Goal: Transaction & Acquisition: Purchase product/service

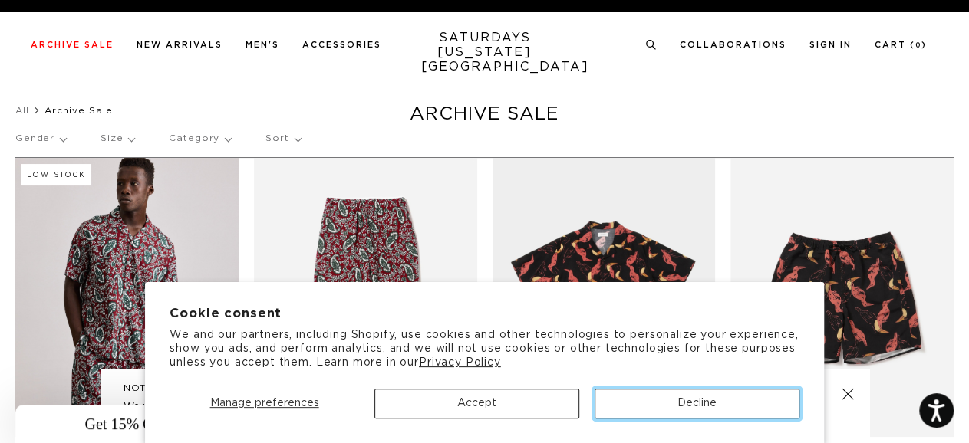
click at [704, 402] on button "Decline" at bounding box center [697, 404] width 205 height 30
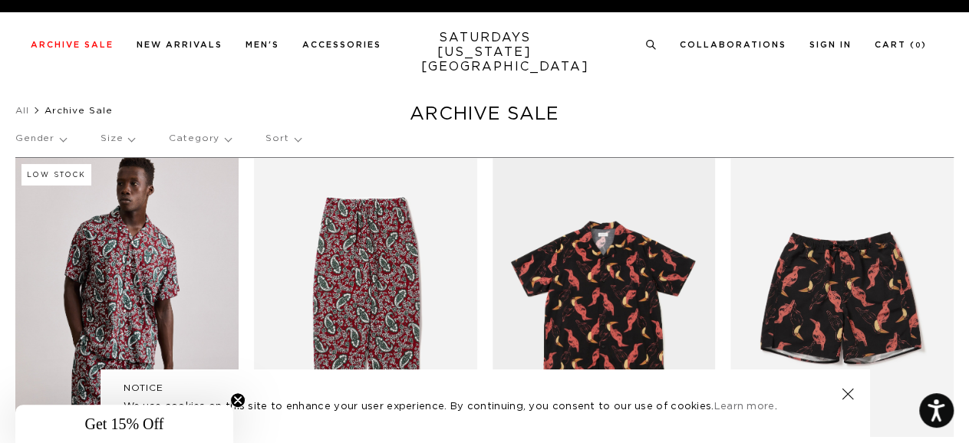
click at [844, 397] on link at bounding box center [846, 394] width 21 height 21
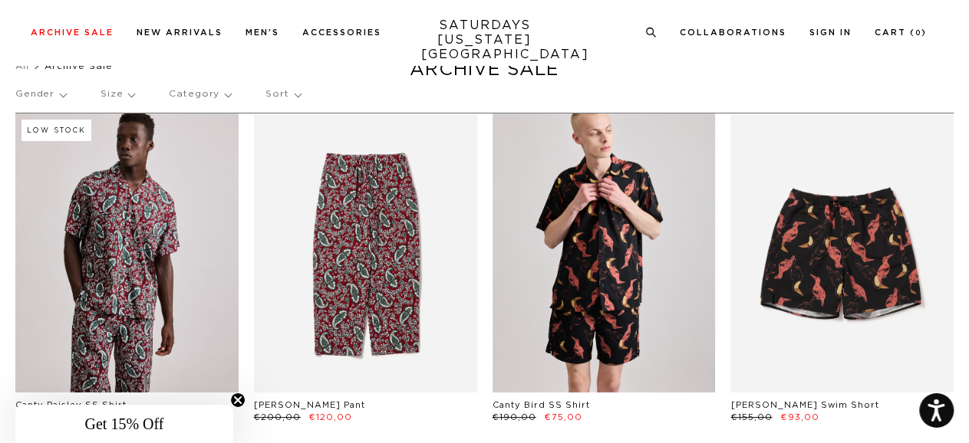
scroll to position [45, 0]
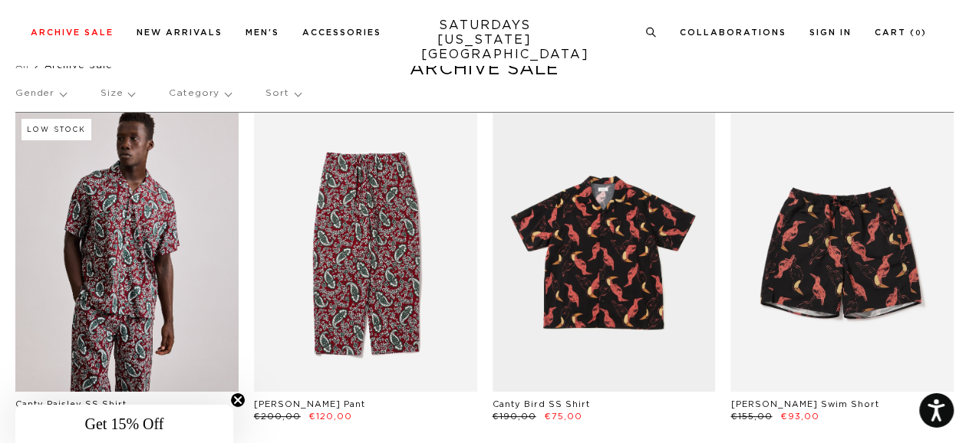
click at [239, 398] on icon "Close teaser" at bounding box center [238, 400] width 6 height 6
click at [483, 31] on link "SATURDAYS NEW YORK CITY" at bounding box center [484, 40] width 127 height 44
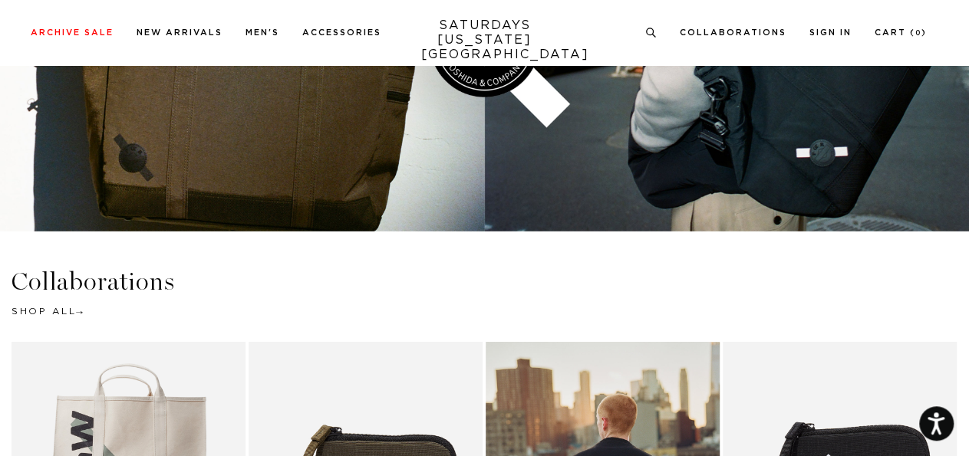
scroll to position [2677, 0]
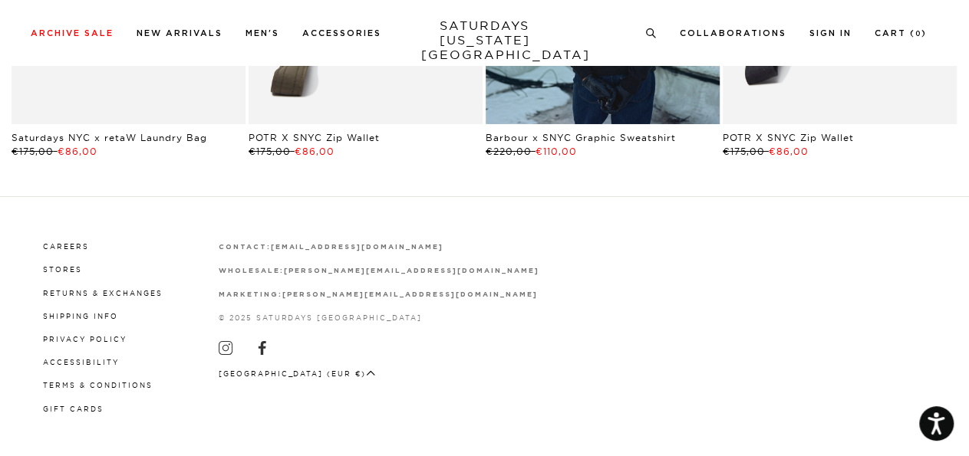
click at [265, 374] on button "[GEOGRAPHIC_DATA] (EUR €)" at bounding box center [297, 374] width 157 height 12
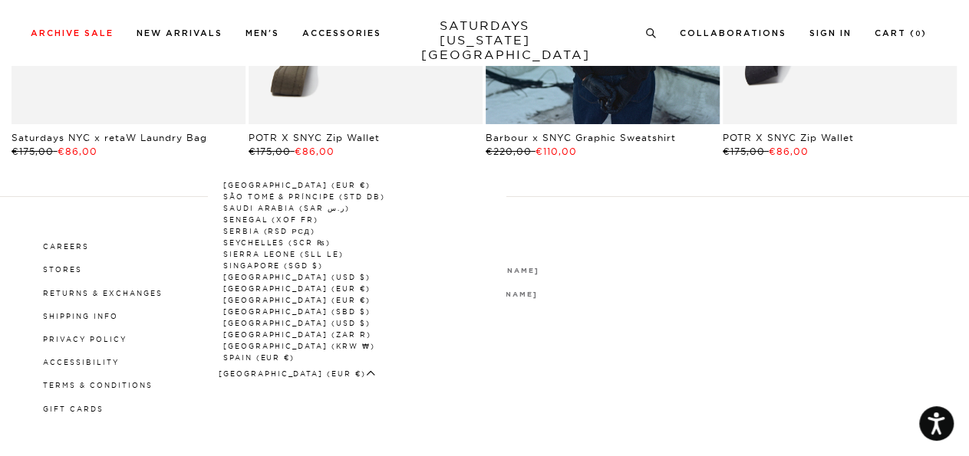
scroll to position [2154, 0]
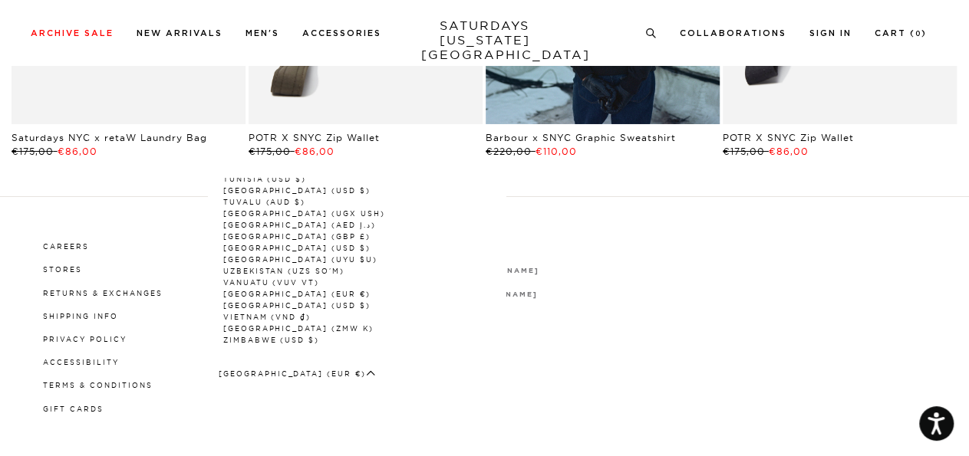
click at [295, 244] on link "[GEOGRAPHIC_DATA] (USD $)" at bounding box center [297, 248] width 148 height 8
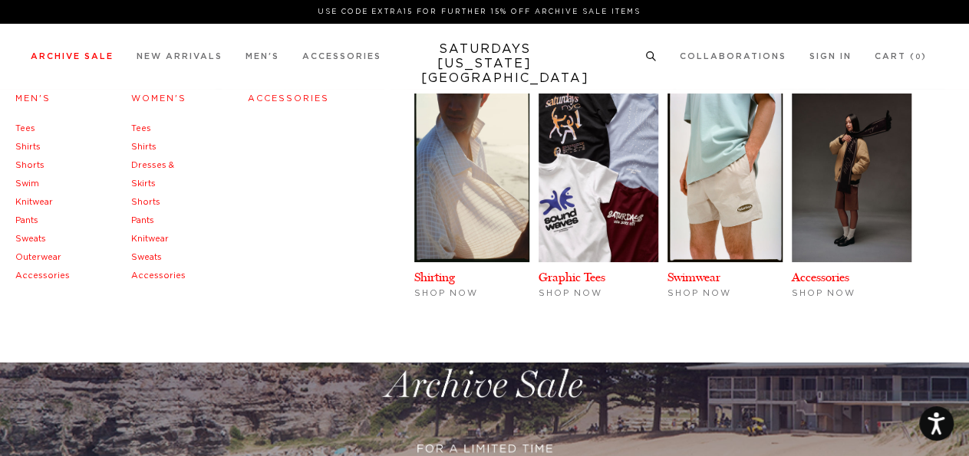
click at [41, 57] on link "Archive Sale" at bounding box center [72, 56] width 83 height 8
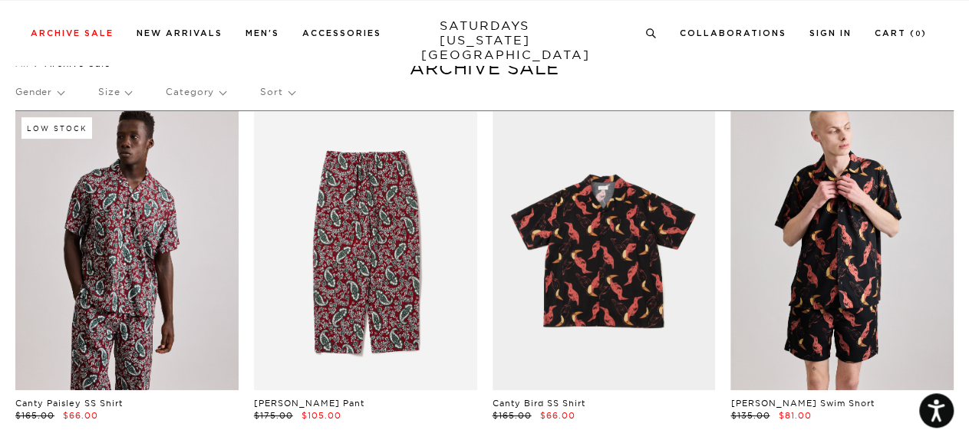
scroll to position [48, 0]
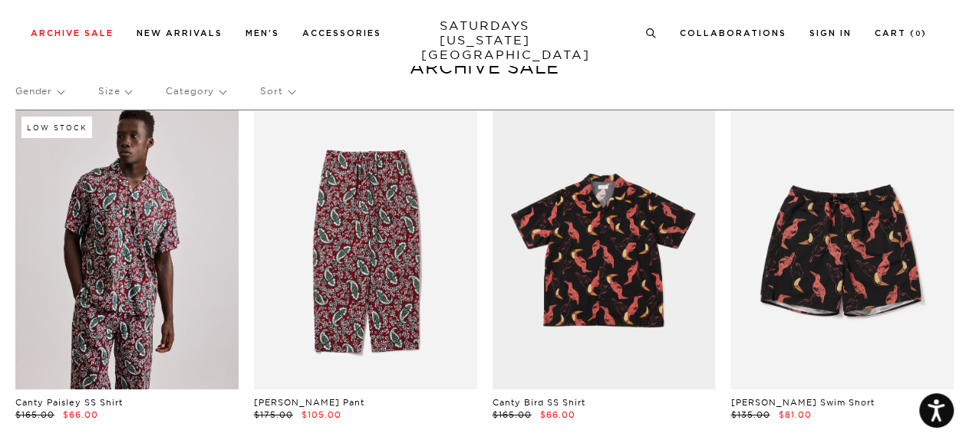
click at [284, 90] on p "Sort" at bounding box center [277, 91] width 34 height 35
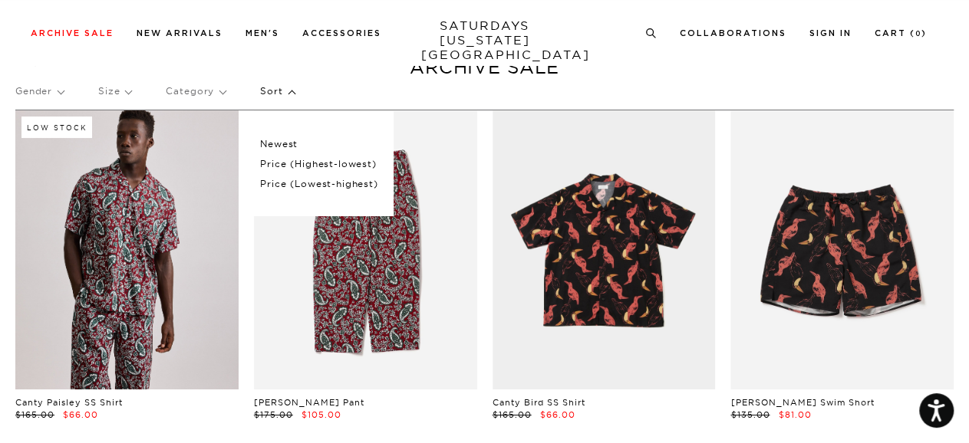
click at [296, 179] on p "Price (Lowest-highest)" at bounding box center [318, 184] width 117 height 20
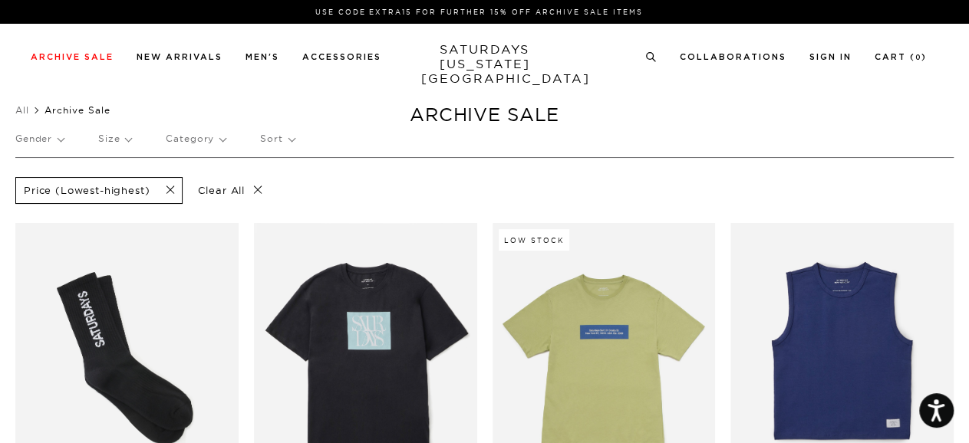
click at [54, 147] on p "Gender" at bounding box center [39, 138] width 48 height 35
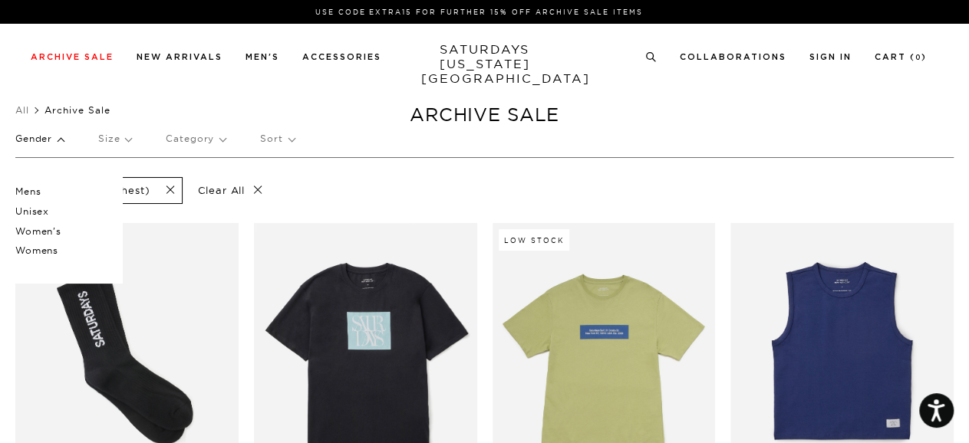
click at [35, 193] on p "Mens" at bounding box center [61, 192] width 92 height 20
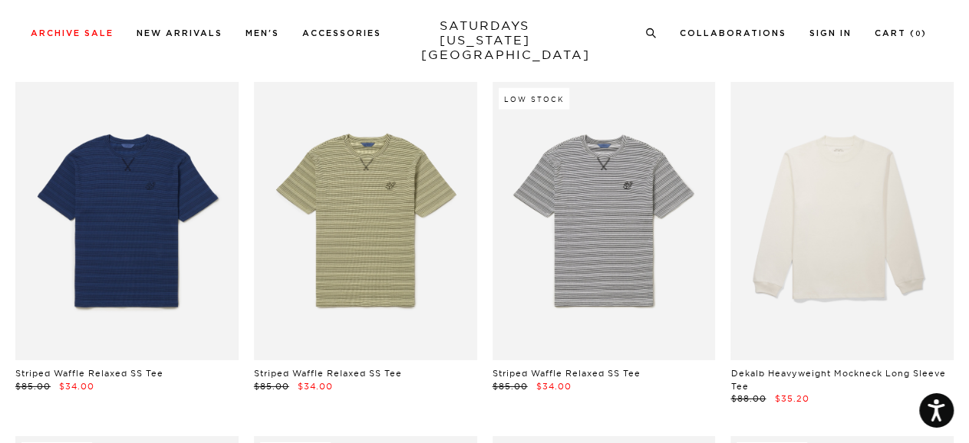
scroll to position [2191, 0]
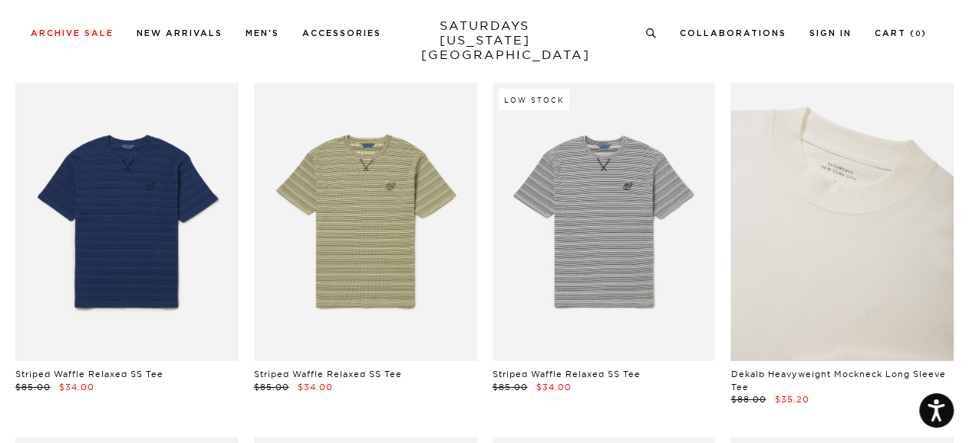
click at [889, 270] on link at bounding box center [841, 222] width 223 height 278
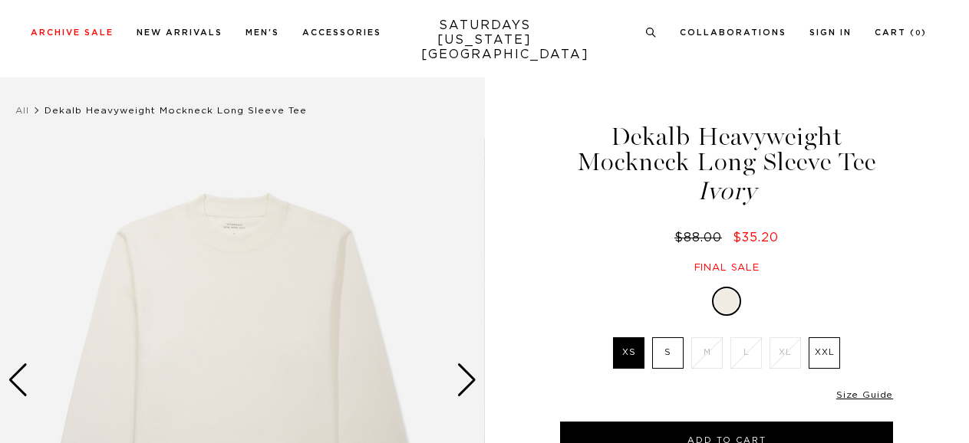
scroll to position [393, 0]
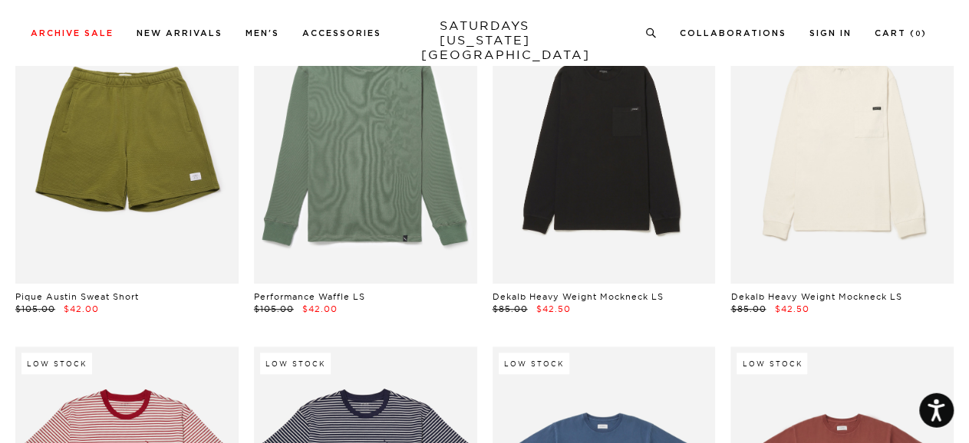
scroll to position [3356, 0]
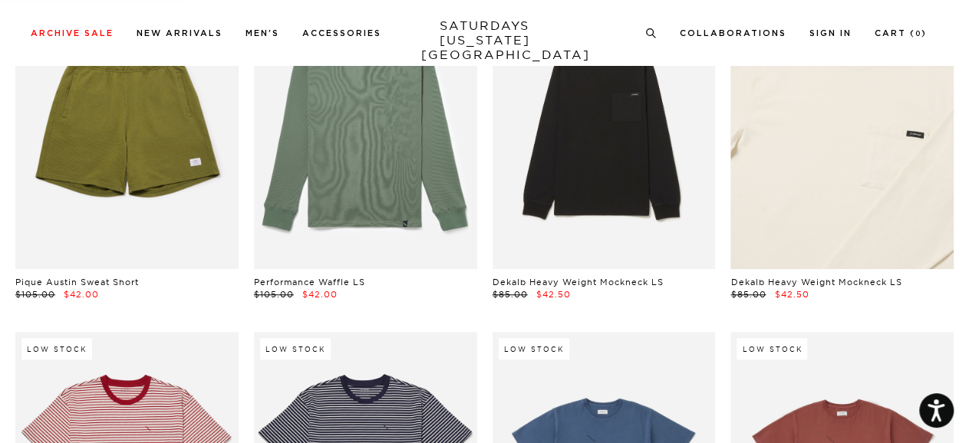
click at [883, 206] on link at bounding box center [841, 129] width 223 height 278
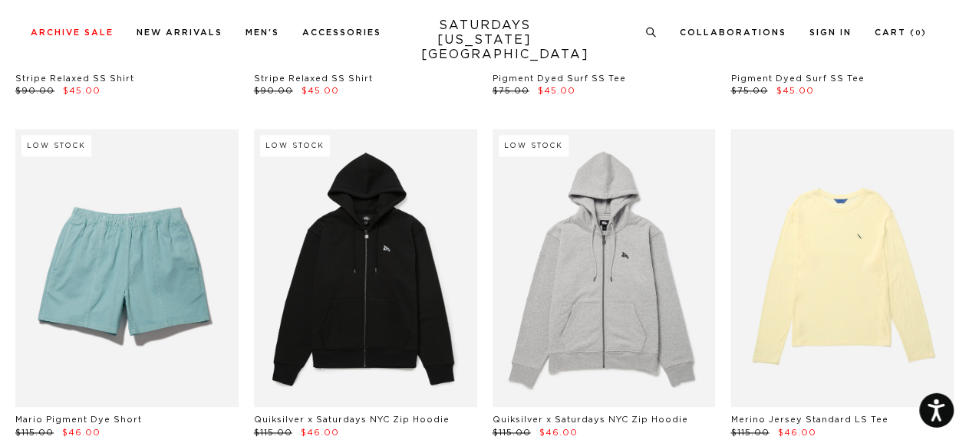
scroll to position [3900, 0]
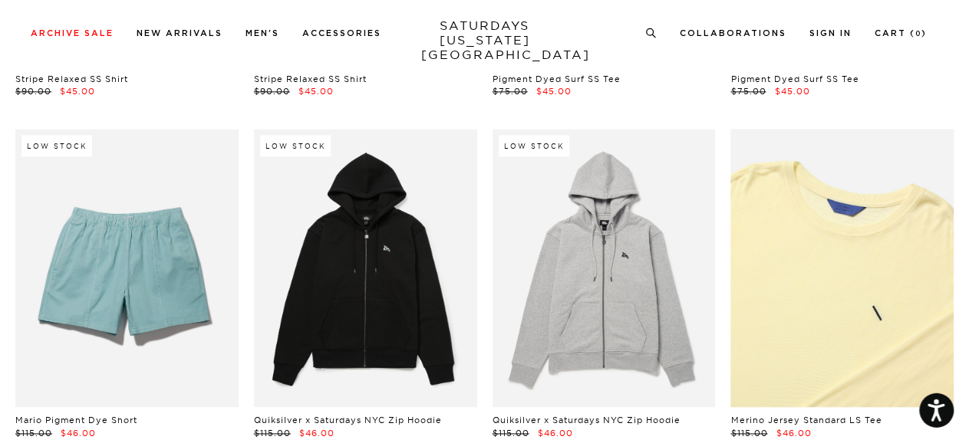
click at [891, 308] on link at bounding box center [841, 269] width 223 height 278
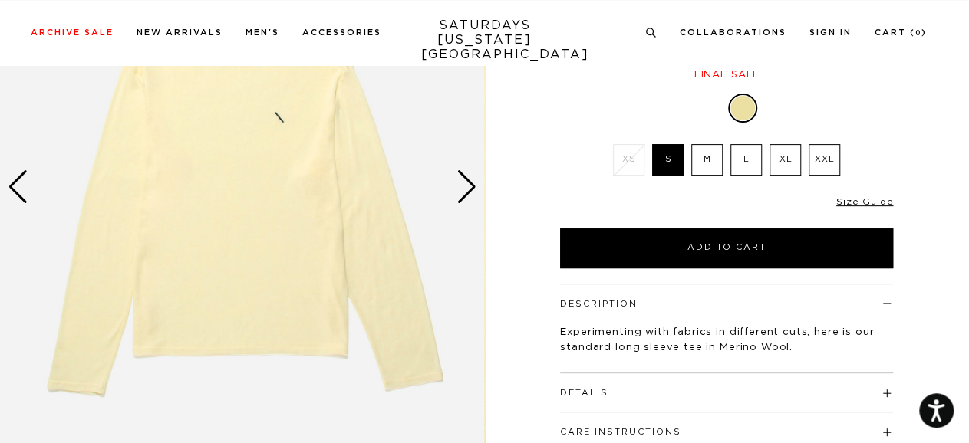
scroll to position [194, 0]
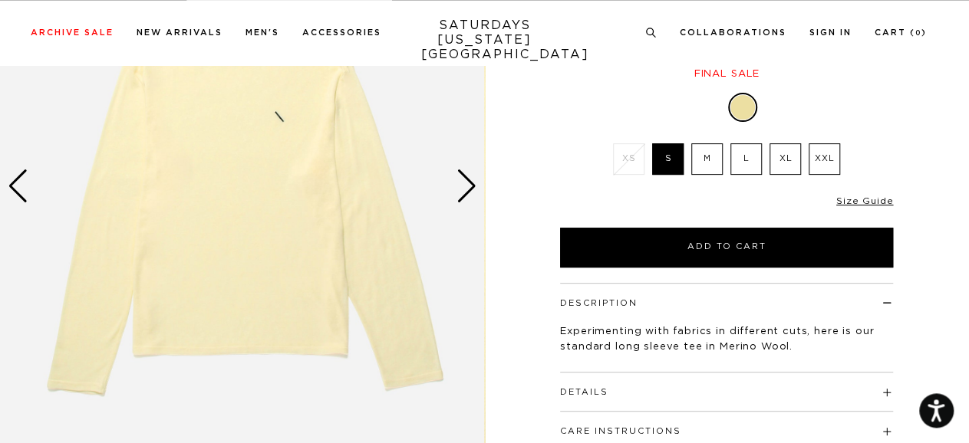
click at [460, 184] on div "Next slide" at bounding box center [466, 187] width 21 height 34
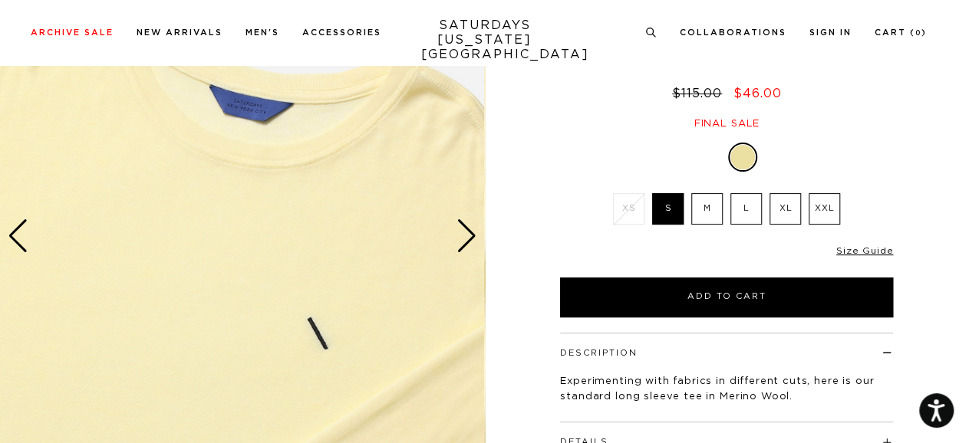
scroll to position [141, 0]
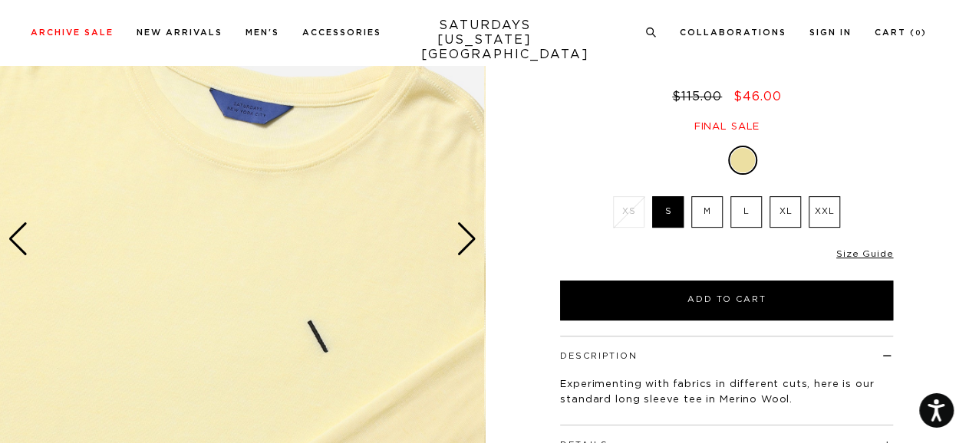
click at [467, 232] on div "Next slide" at bounding box center [466, 239] width 21 height 34
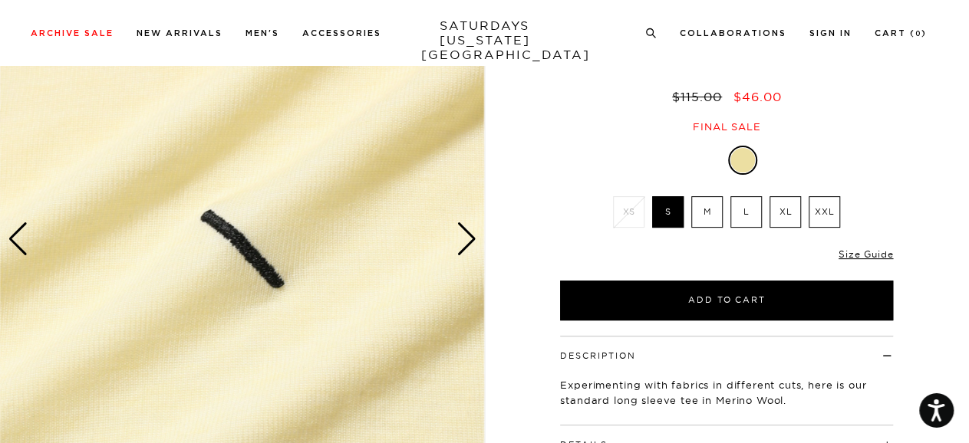
click at [467, 232] on div "Next slide" at bounding box center [466, 239] width 21 height 34
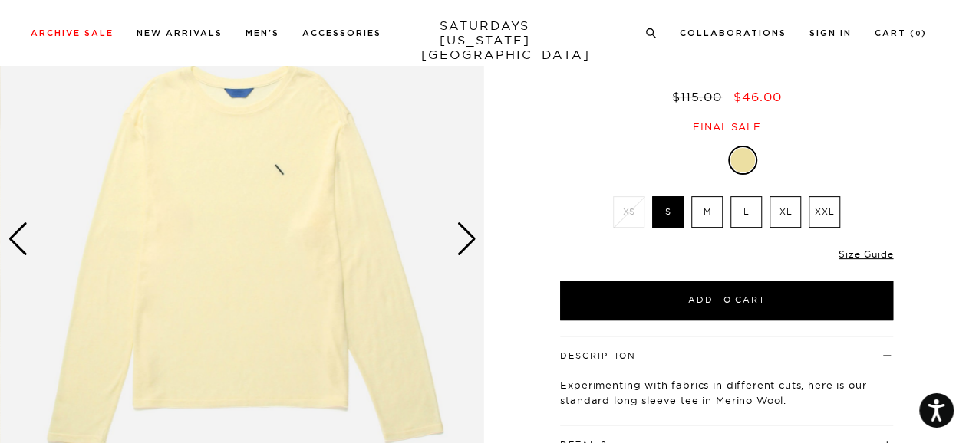
click at [467, 232] on div "Next slide" at bounding box center [466, 239] width 21 height 34
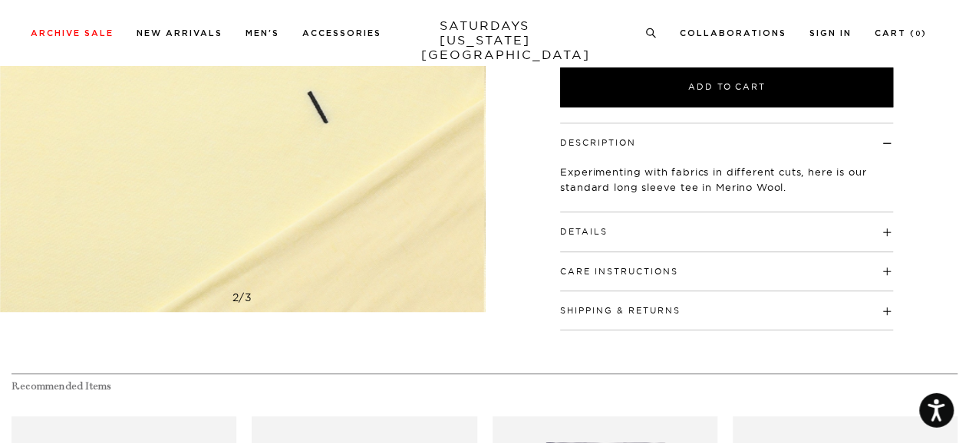
scroll to position [373, 0]
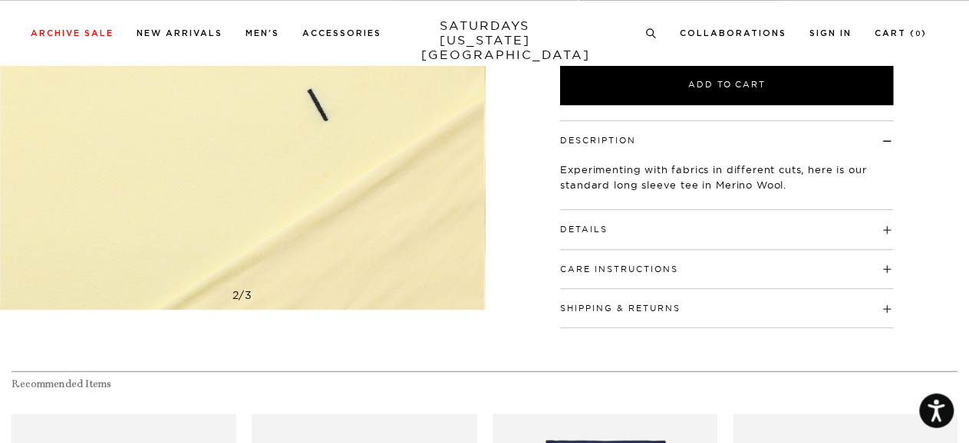
click at [812, 230] on h4 "Details" at bounding box center [726, 222] width 333 height 25
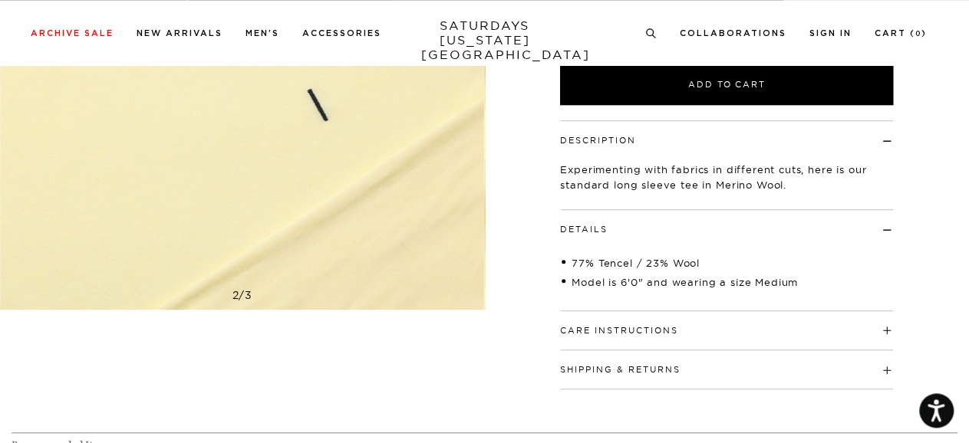
scroll to position [0, 0]
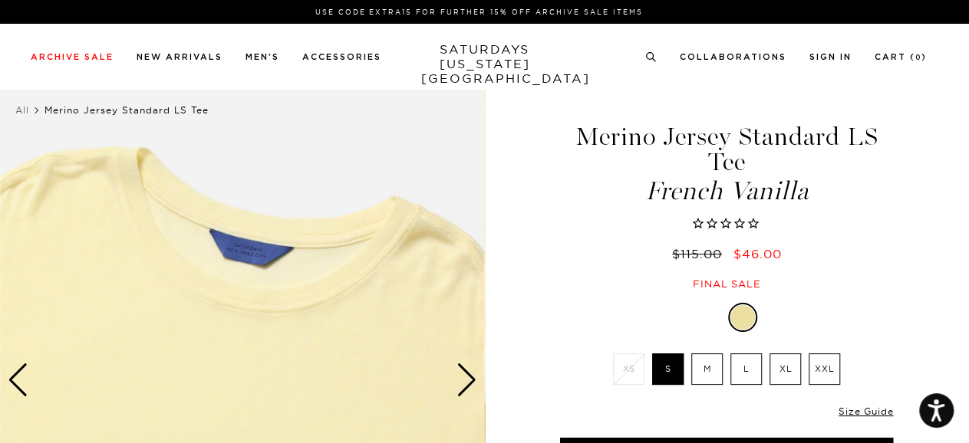
click at [471, 377] on div "Next slide" at bounding box center [466, 381] width 21 height 34
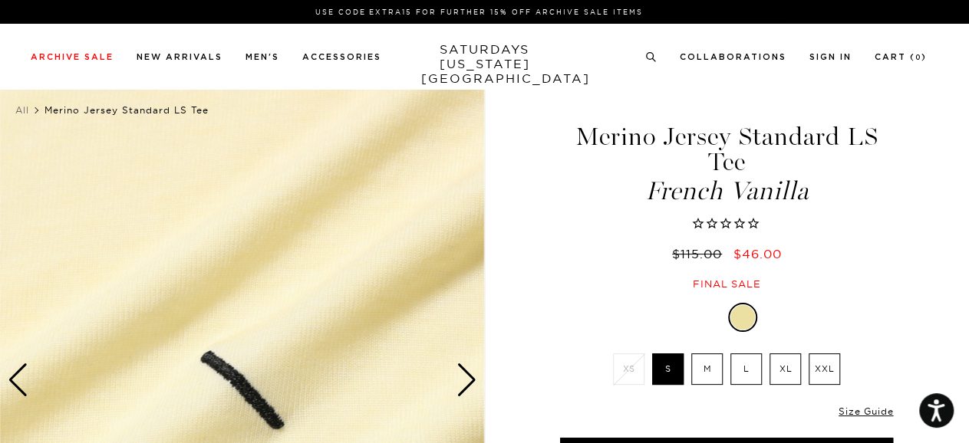
click at [471, 377] on div "Next slide" at bounding box center [466, 381] width 21 height 34
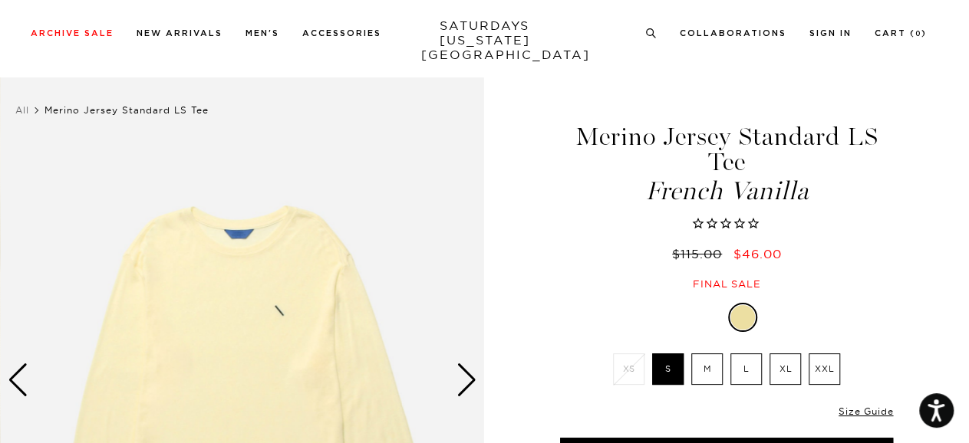
scroll to position [151, 0]
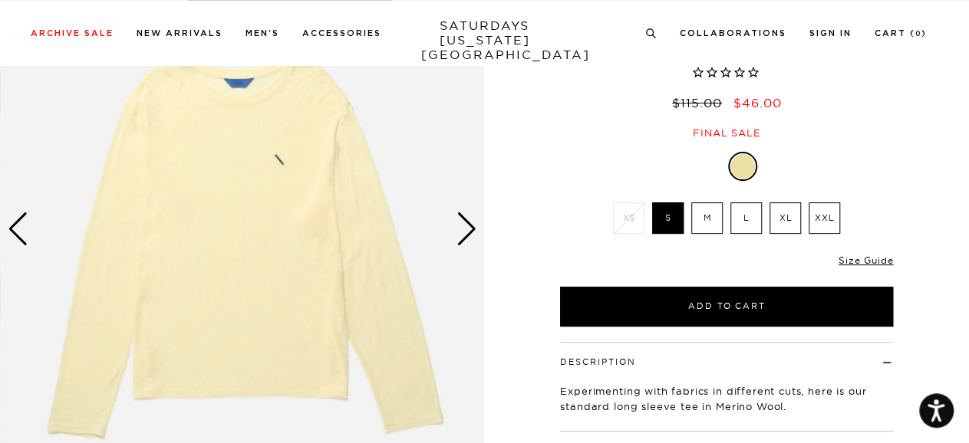
click at [748, 216] on label "L" at bounding box center [745, 218] width 31 height 31
click at [0, 0] on input "L" at bounding box center [0, 0] width 0 height 0
click at [864, 258] on link "Size Guide" at bounding box center [866, 261] width 54 height 12
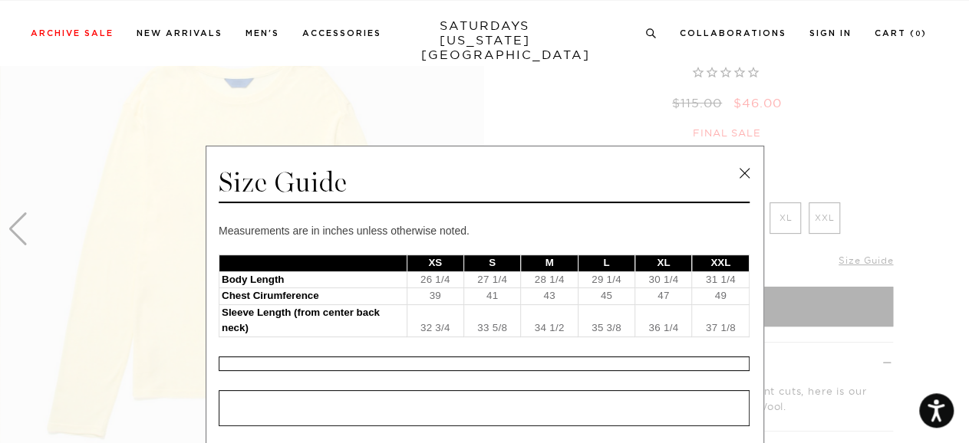
click at [738, 173] on link at bounding box center [744, 173] width 23 height 23
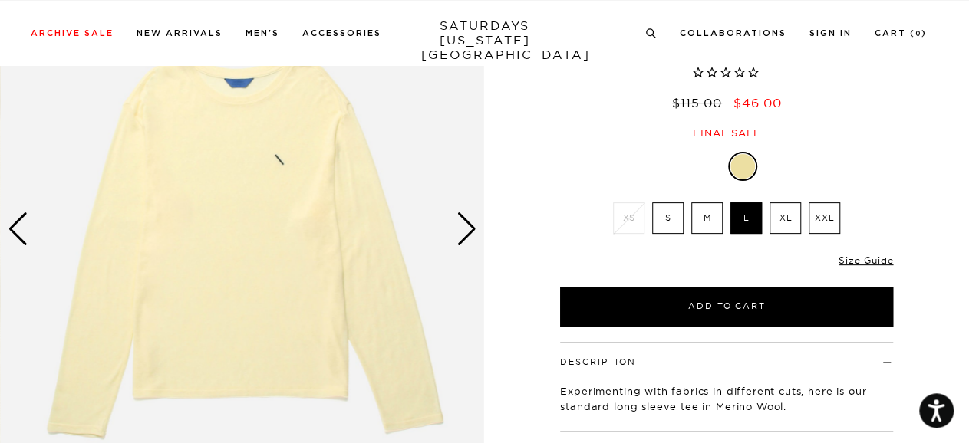
click at [704, 226] on label "M" at bounding box center [706, 218] width 31 height 31
click at [0, 0] on input "M" at bounding box center [0, 0] width 0 height 0
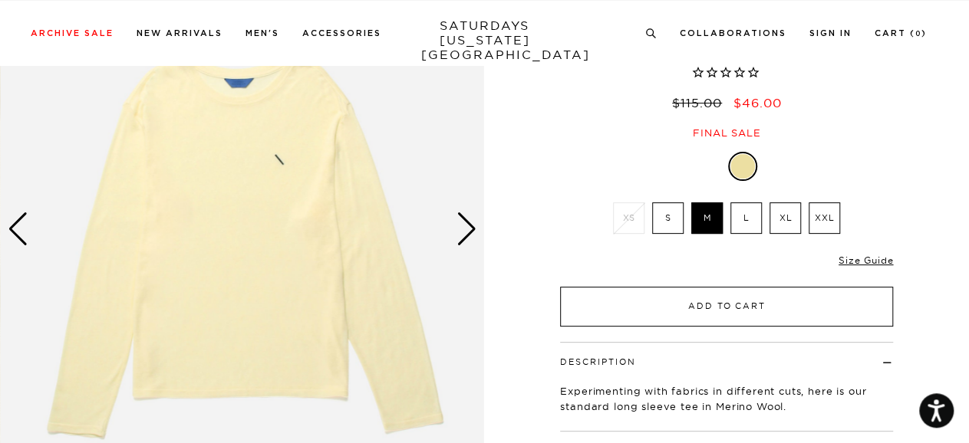
click at [686, 306] on button "Add to Cart" at bounding box center [726, 307] width 333 height 40
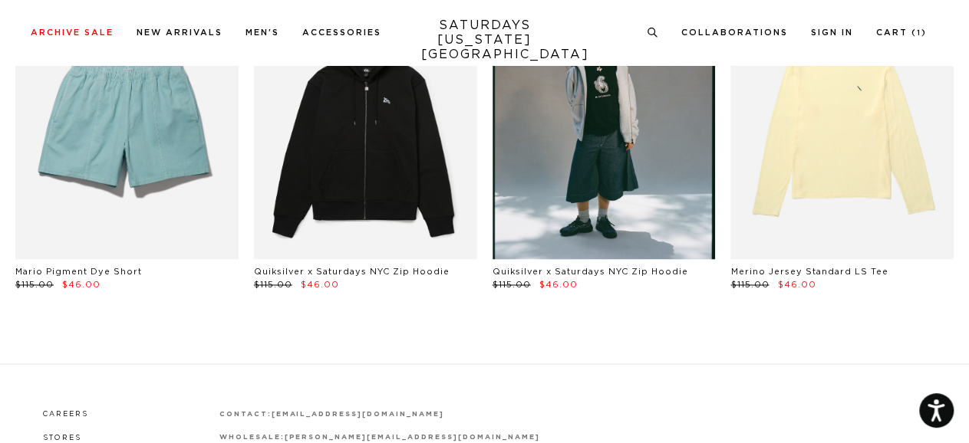
scroll to position [4049, 0]
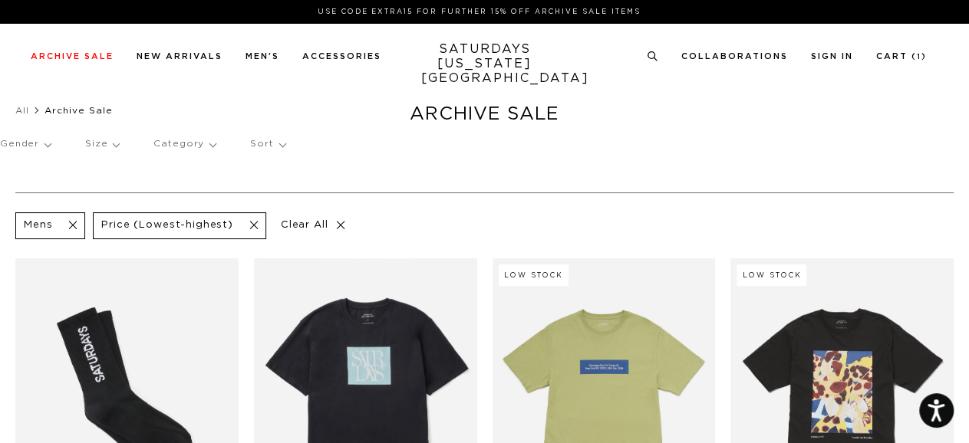
scroll to position [292, 0]
click at [509, 67] on link "SATURDAYS NEW YORK CITY" at bounding box center [484, 64] width 127 height 44
